Goal: Information Seeking & Learning: Find specific fact

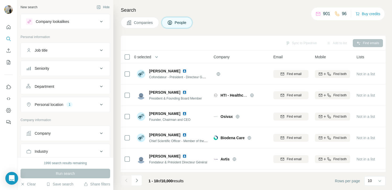
click at [59, 133] on div "Company" at bounding box center [62, 133] width 72 height 5
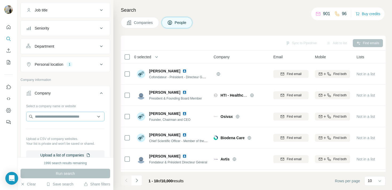
scroll to position [41, 0]
click at [58, 114] on input "text" at bounding box center [65, 117] width 78 height 10
paste input "**********"
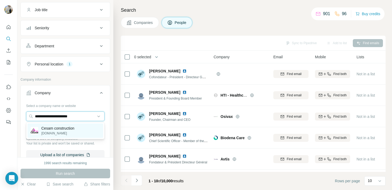
type input "**********"
click at [61, 130] on p "Cesam construction" at bounding box center [57, 128] width 33 height 5
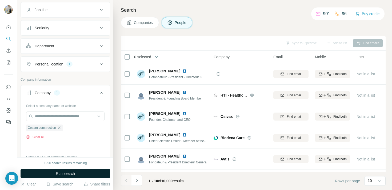
click at [69, 173] on span "Run search" at bounding box center [65, 173] width 19 height 5
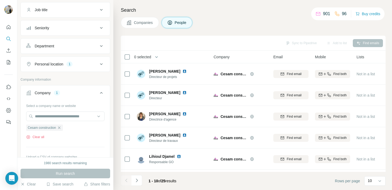
click at [166, 182] on span "25" at bounding box center [163, 181] width 4 height 4
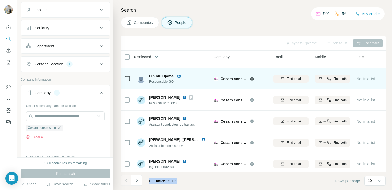
scroll to position [105, 0]
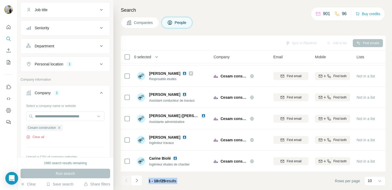
click at [323, 15] on p "901" at bounding box center [326, 14] width 7 height 6
click at [323, 14] on p "901" at bounding box center [326, 14] width 7 height 6
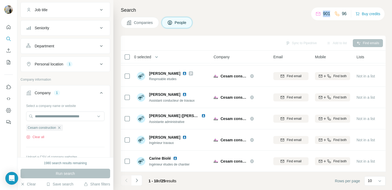
click at [323, 14] on p "901" at bounding box center [326, 14] width 7 height 6
click at [342, 15] on p "96" at bounding box center [344, 14] width 5 height 6
